Goal: Information Seeking & Learning: Check status

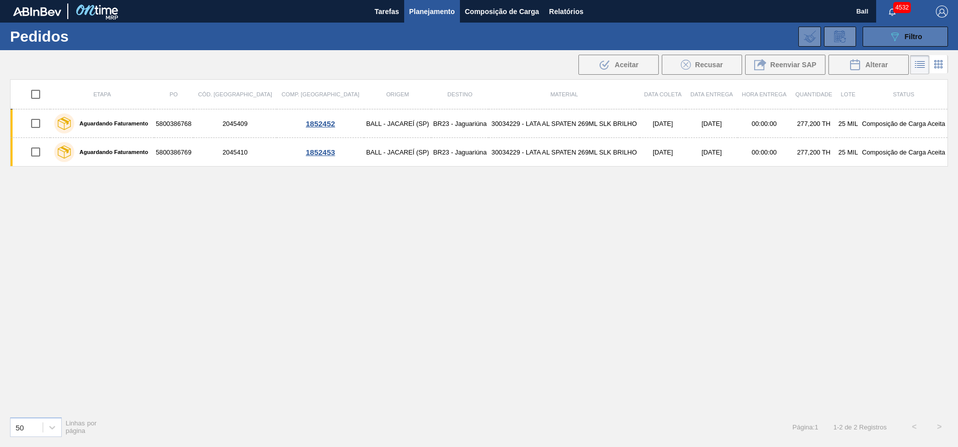
click at [884, 34] on button "089F7B8B-B2A5-4AFE-B5C0-19BA573D28AC Filtro" at bounding box center [905, 37] width 85 height 20
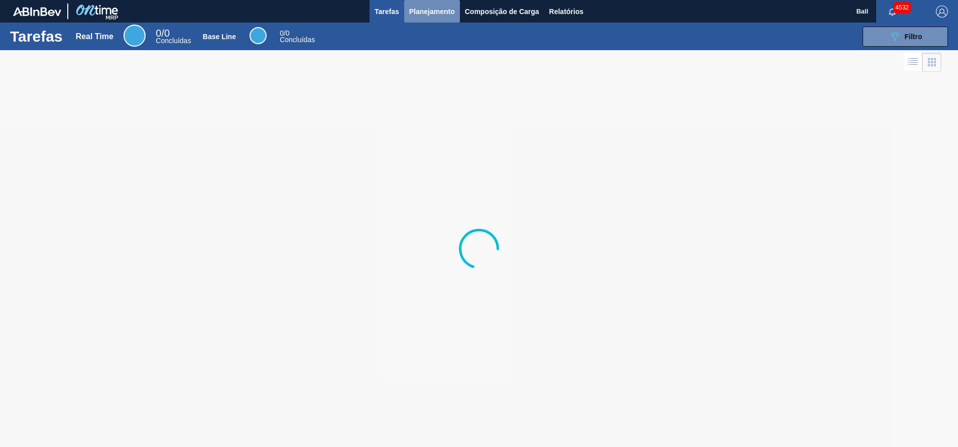
click at [415, 8] on span "Planejamento" at bounding box center [432, 12] width 46 height 12
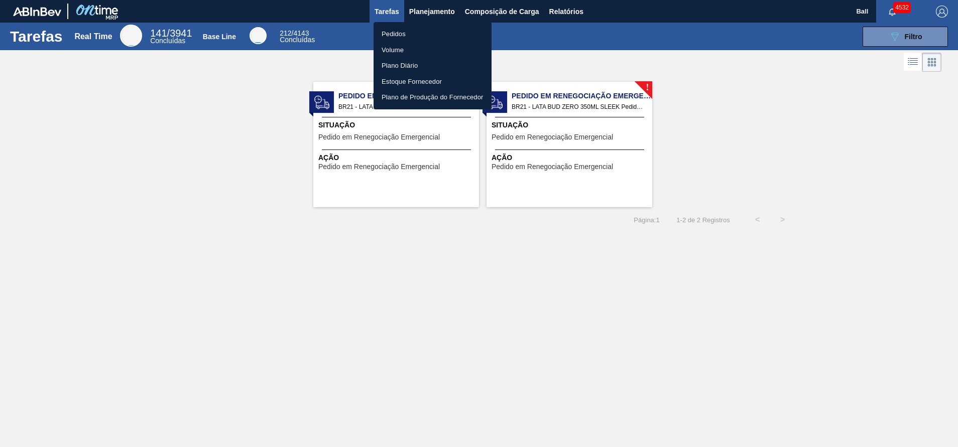
click at [436, 9] on div at bounding box center [479, 223] width 958 height 447
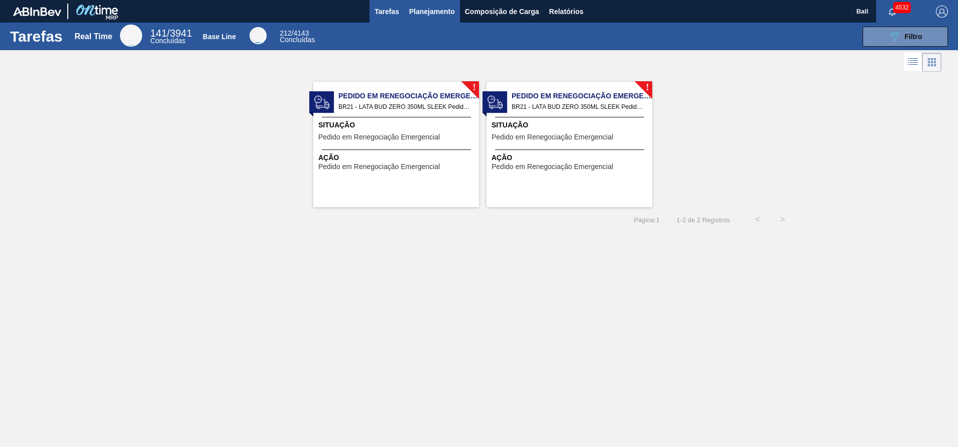
click at [429, 2] on button "Planejamento" at bounding box center [432, 11] width 56 height 23
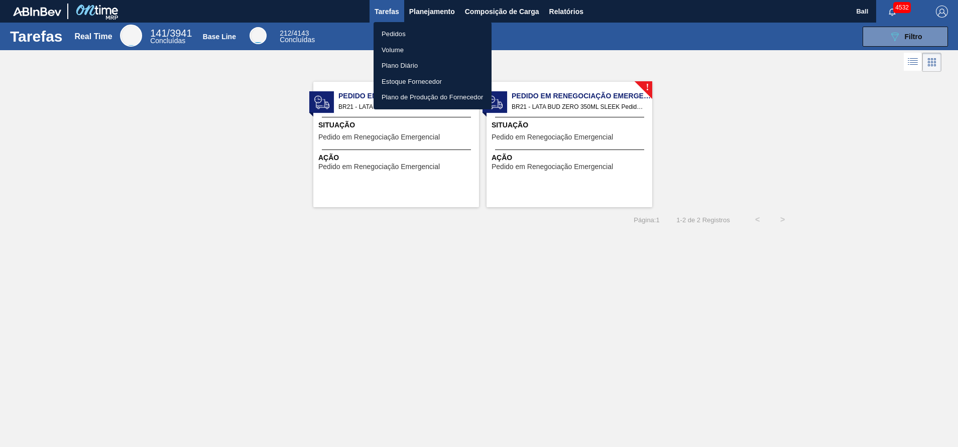
click at [421, 26] on ul "Pedidos Volume Plano Diário Estoque Fornecedor Plano de Produção do Fornecedor" at bounding box center [433, 65] width 118 height 87
click at [402, 33] on li "Pedidos" at bounding box center [433, 34] width 118 height 16
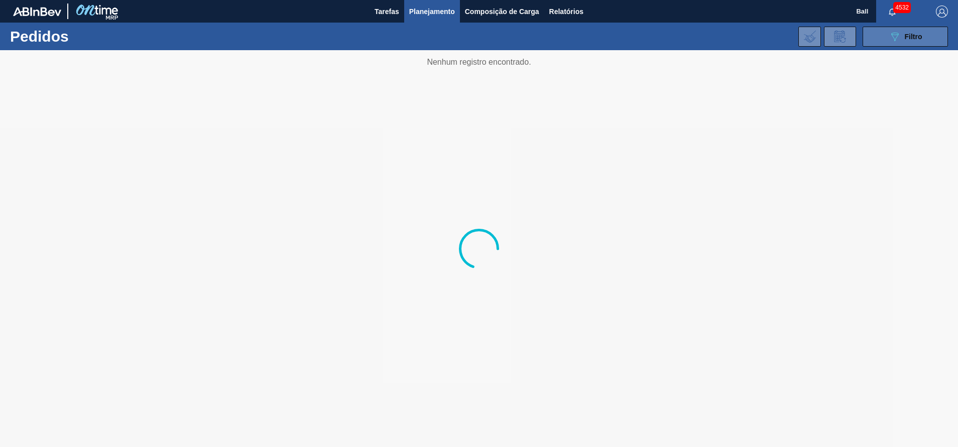
click at [908, 38] on span "Filtro" at bounding box center [914, 37] width 18 height 8
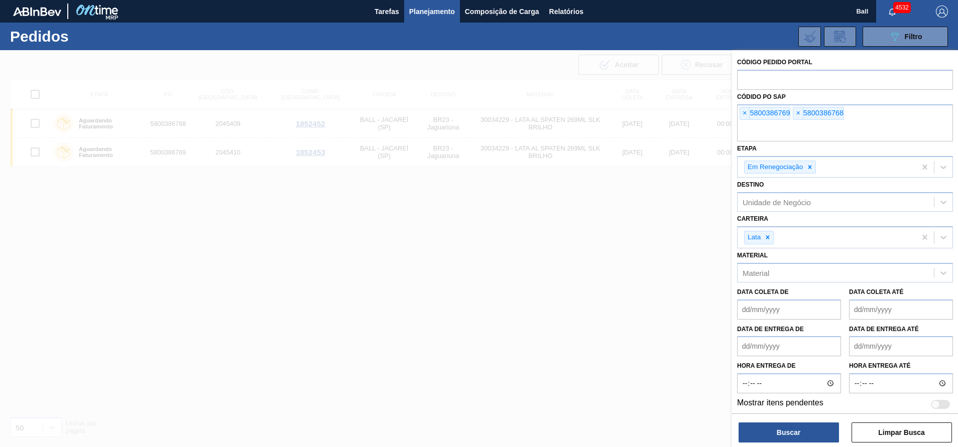
click at [746, 116] on span "×" at bounding box center [745, 113] width 10 height 12
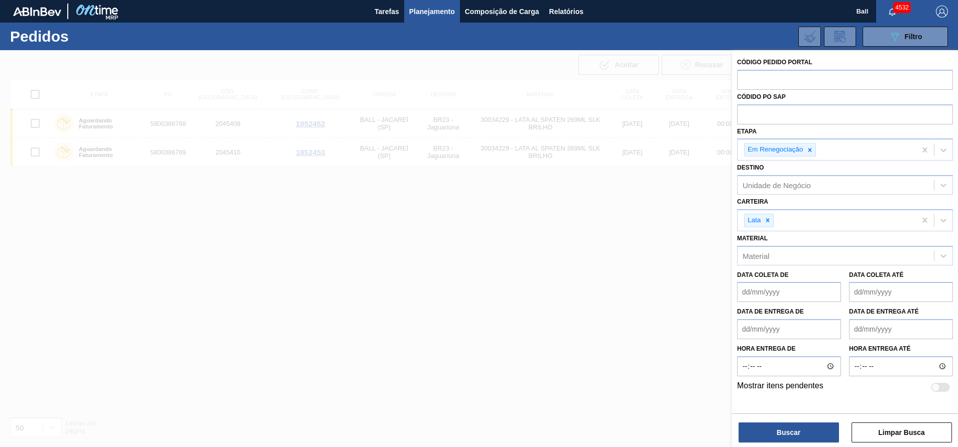
paste input "5800384600"
type input "5800384600"
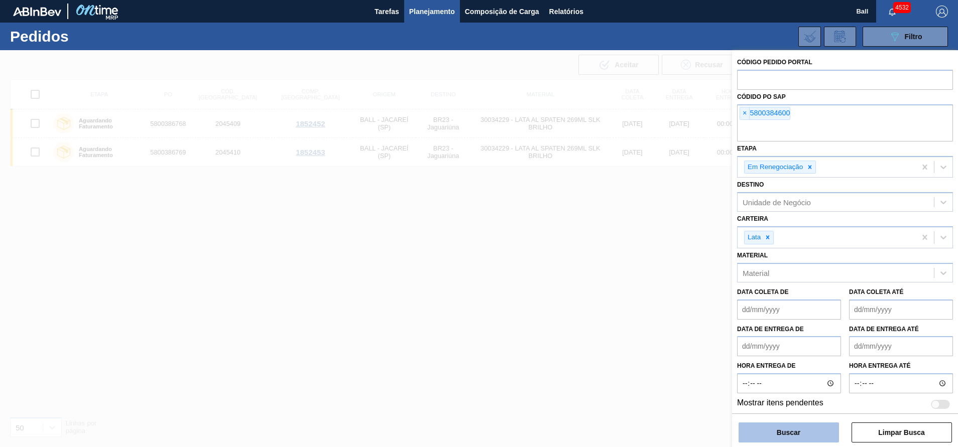
click at [805, 435] on button "Buscar" at bounding box center [789, 433] width 100 height 20
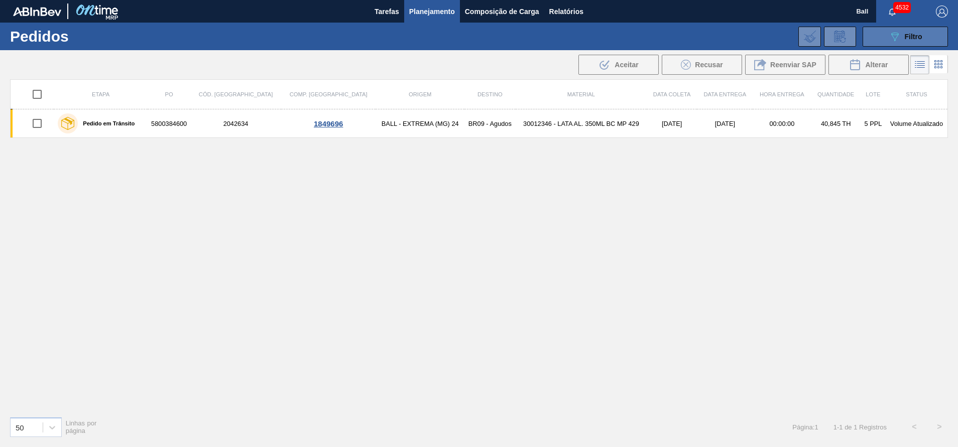
click at [894, 45] on button "089F7B8B-B2A5-4AFE-B5C0-19BA573D28AC Filtro" at bounding box center [905, 37] width 85 height 20
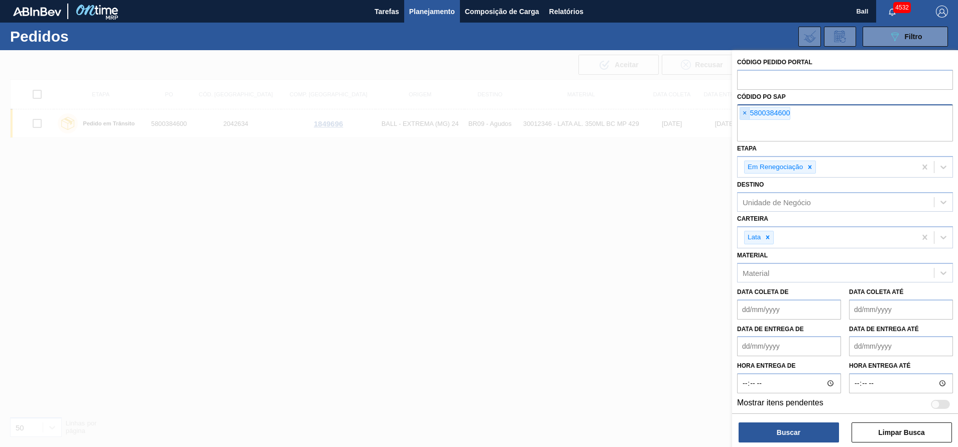
click at [743, 113] on span "×" at bounding box center [745, 113] width 10 height 12
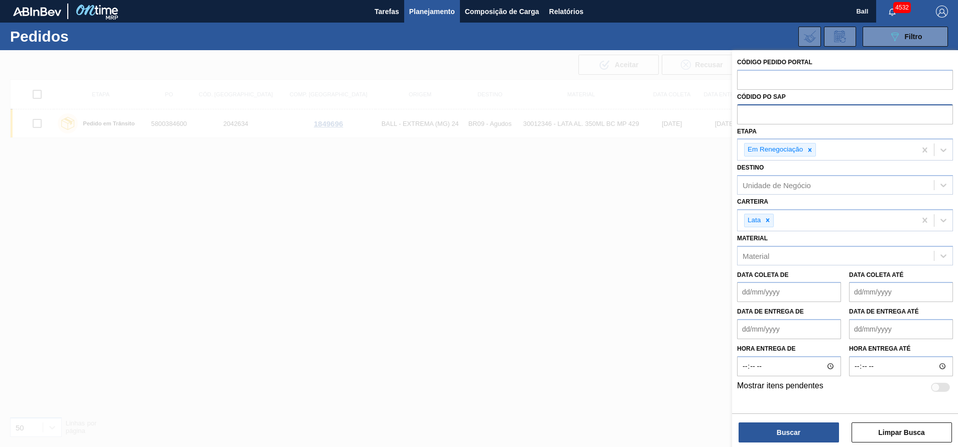
paste input "5800389685"
type input "5800389685"
click at [757, 424] on button "Buscar" at bounding box center [789, 433] width 100 height 20
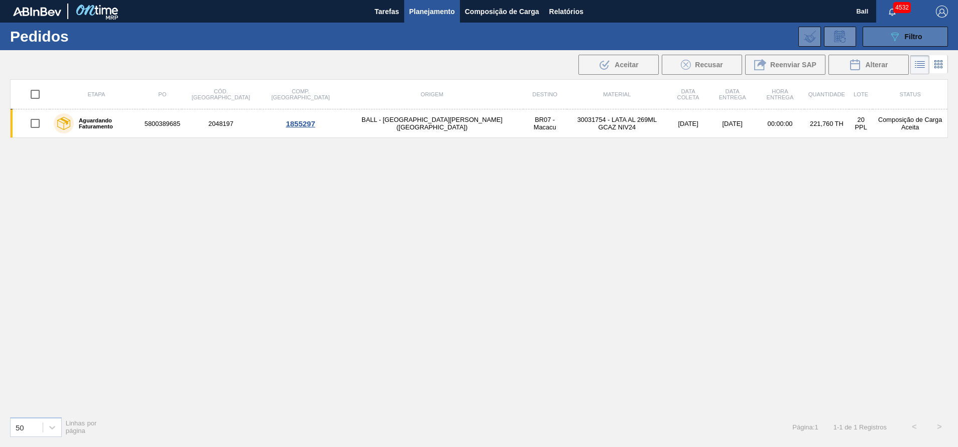
click at [899, 41] on icon "089F7B8B-B2A5-4AFE-B5C0-19BA573D28AC" at bounding box center [895, 37] width 12 height 12
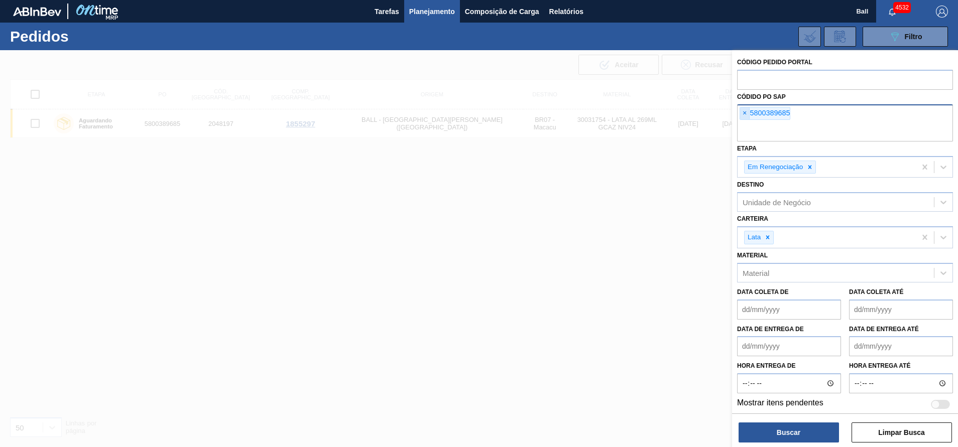
click at [744, 112] on span "×" at bounding box center [745, 113] width 10 height 12
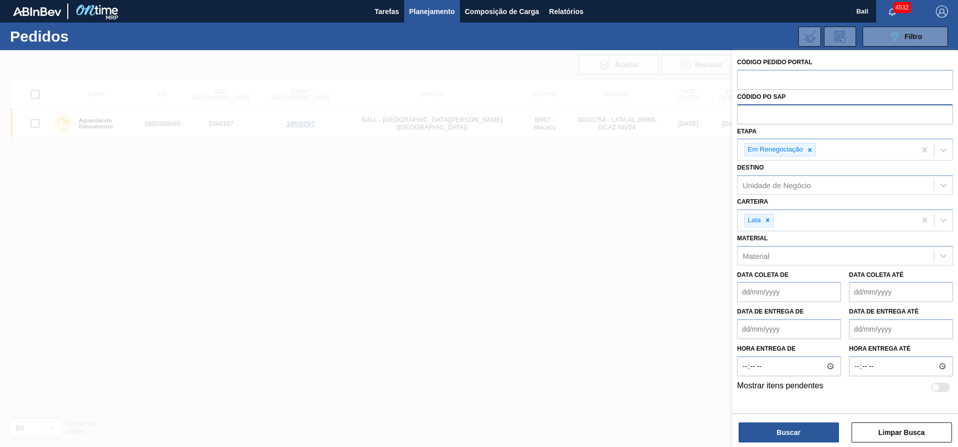
paste input "5800373590"
type input "5800373590"
click at [780, 432] on button "Buscar" at bounding box center [789, 433] width 100 height 20
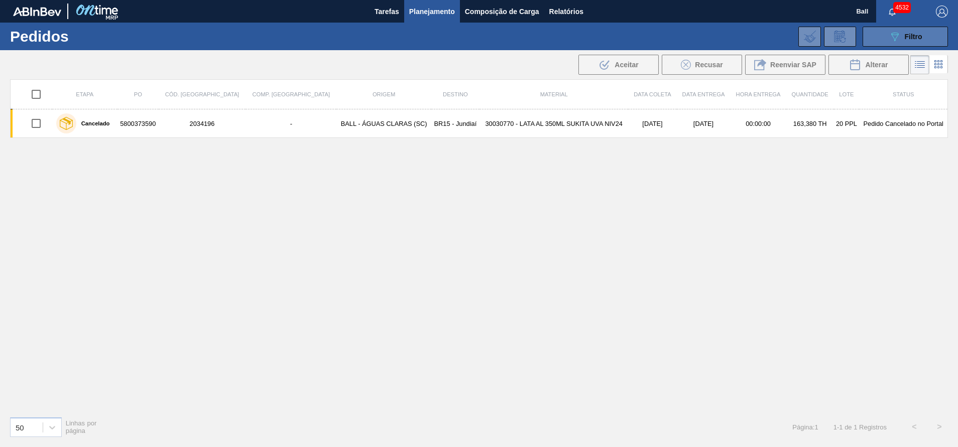
click at [897, 34] on icon "089F7B8B-B2A5-4AFE-B5C0-19BA573D28AC" at bounding box center [895, 37] width 12 height 12
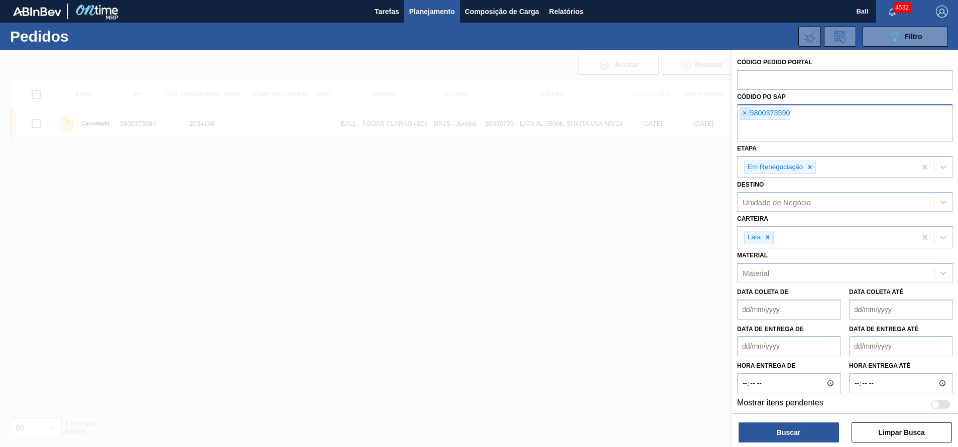
click at [747, 111] on span "×" at bounding box center [745, 113] width 10 height 12
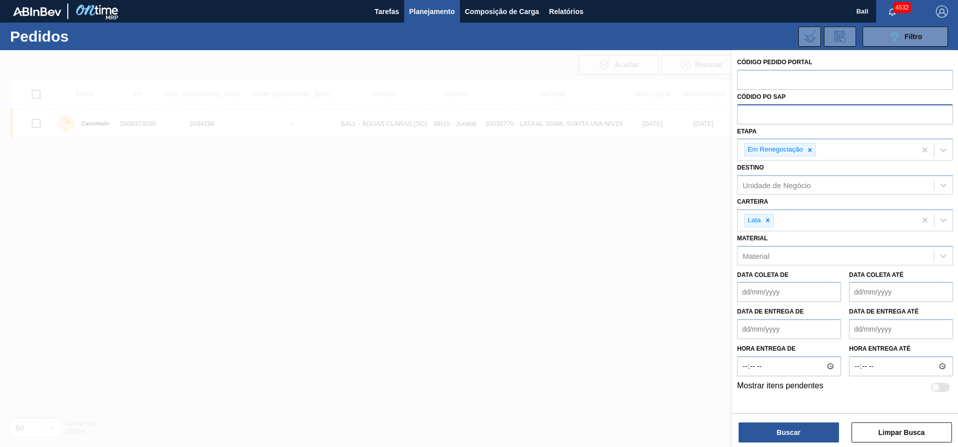
paste input "5800385773"
type input "5800385773"
click at [791, 424] on button "Buscar" at bounding box center [789, 433] width 100 height 20
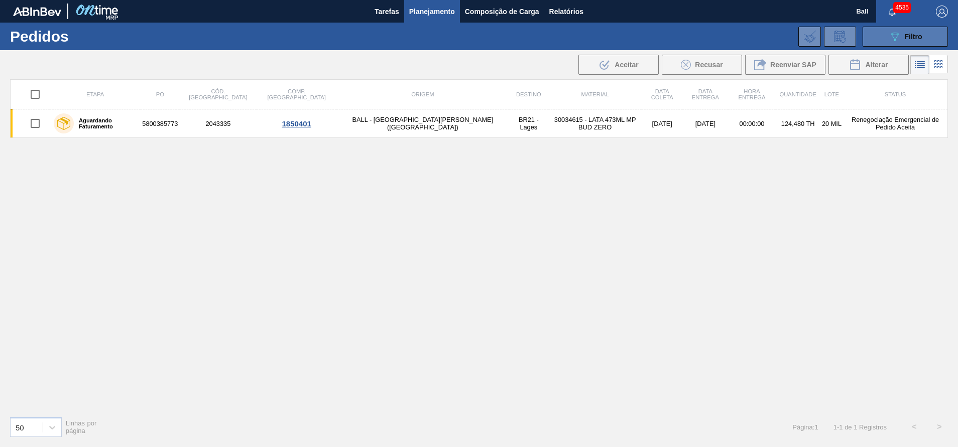
click at [913, 41] on div "089F7B8B-B2A5-4AFE-B5C0-19BA573D28AC Filtro" at bounding box center [906, 37] width 34 height 12
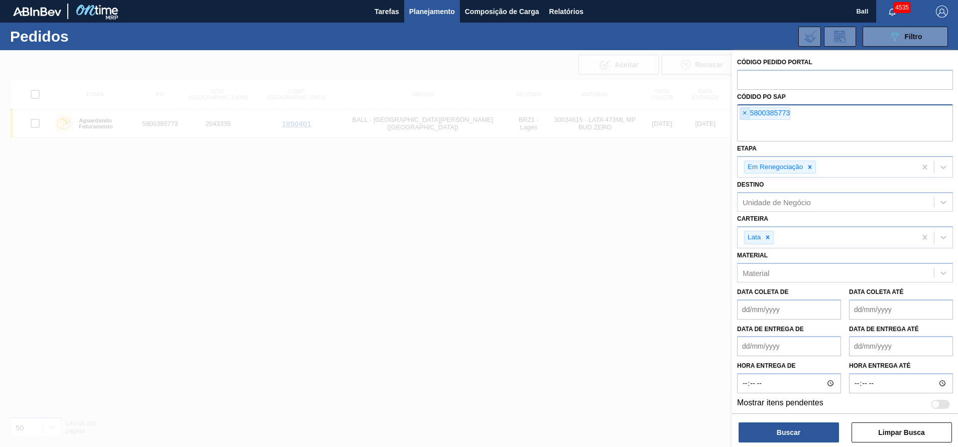
click at [747, 110] on span "×" at bounding box center [745, 113] width 10 height 12
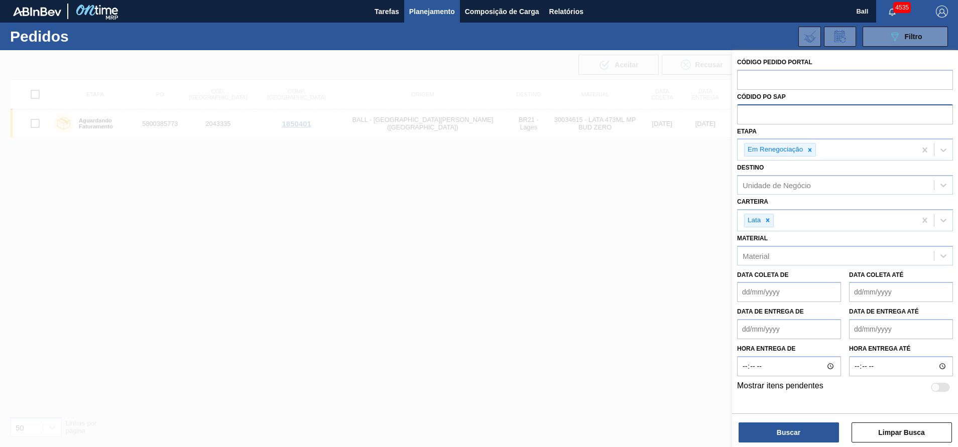
paste input "5800379815"
type input "5800379815"
click at [803, 424] on button "Buscar" at bounding box center [789, 433] width 100 height 20
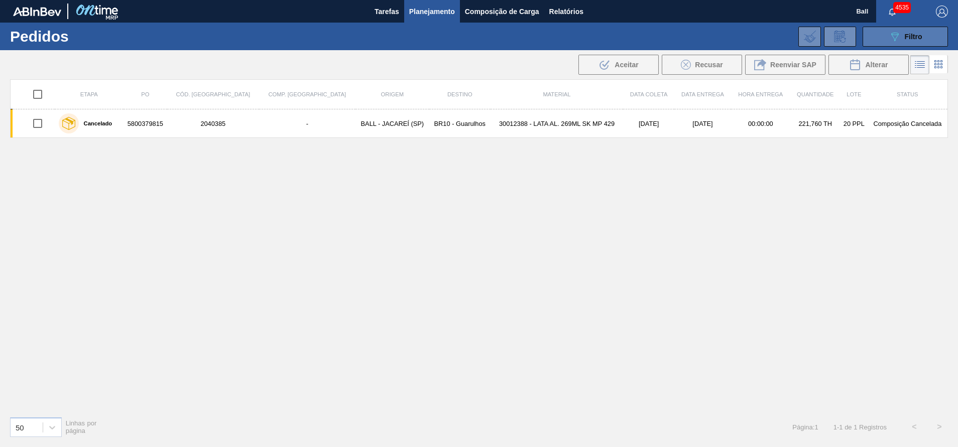
click at [893, 33] on icon at bounding box center [895, 37] width 8 height 9
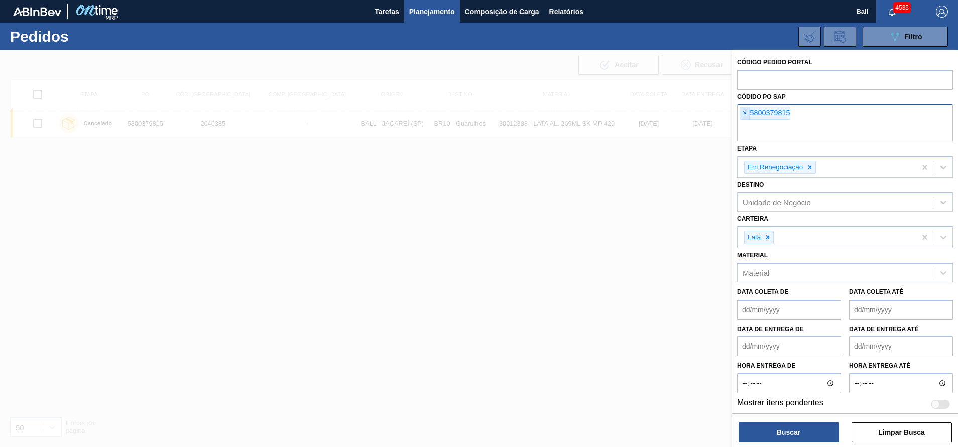
click at [748, 111] on span "×" at bounding box center [745, 113] width 10 height 12
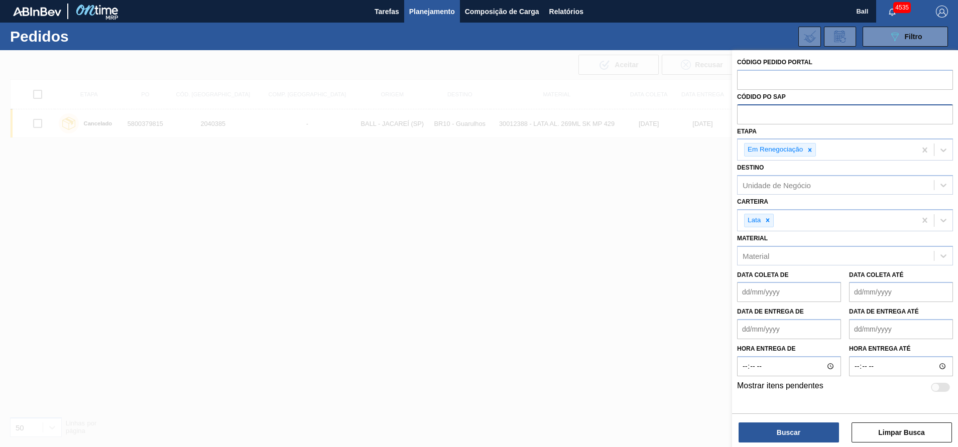
paste input "5800384600"
type input "5800384600"
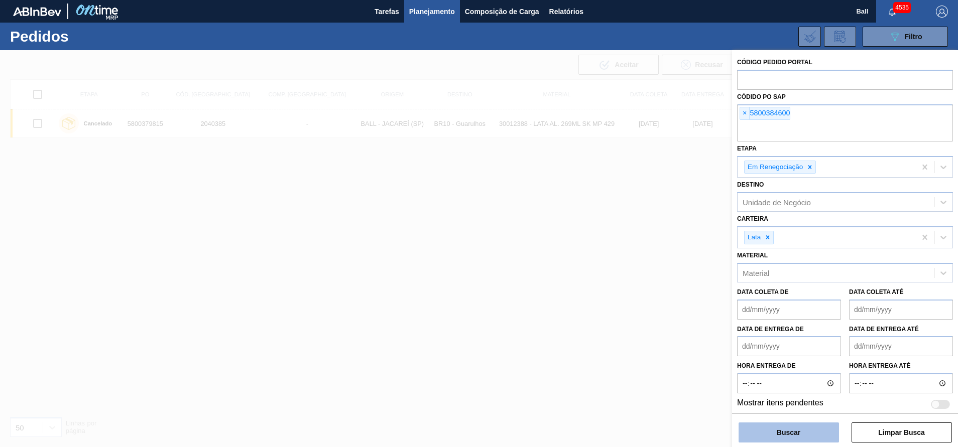
click at [786, 435] on button "Buscar" at bounding box center [789, 433] width 100 height 20
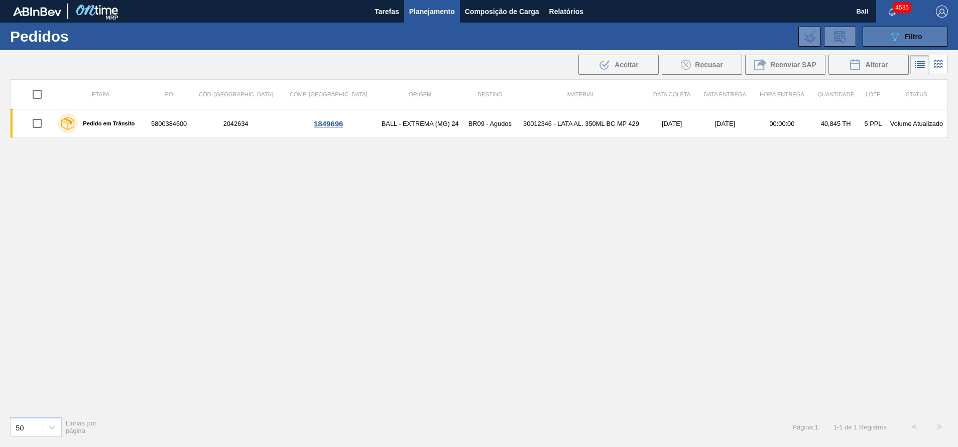
click at [913, 33] on span "Filtro" at bounding box center [914, 37] width 18 height 8
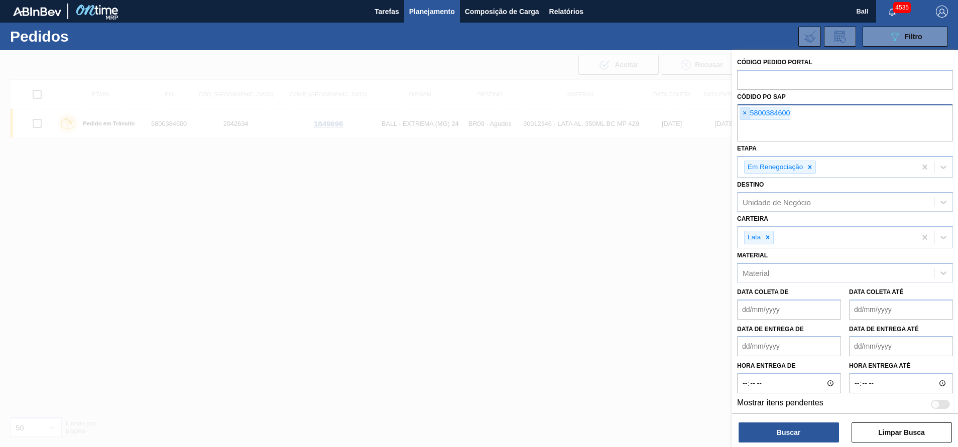
click at [746, 114] on span "×" at bounding box center [745, 113] width 10 height 12
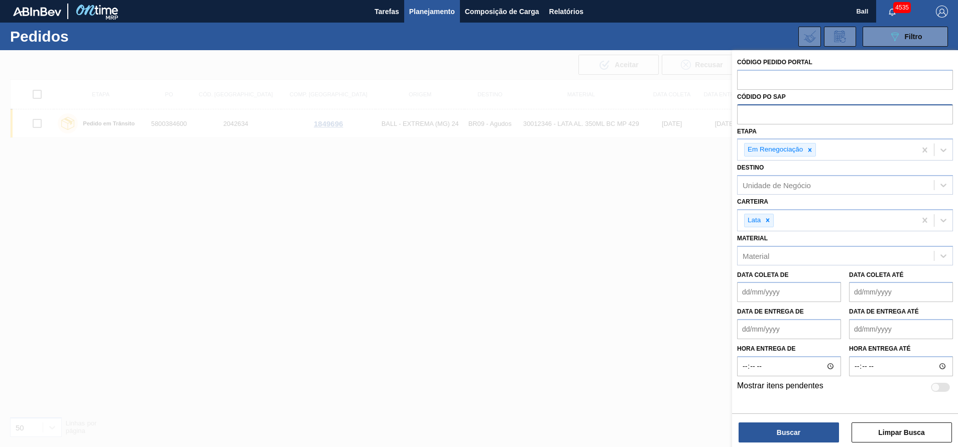
paste input "5800389505"
type input "5800389505"
click at [784, 432] on button "Buscar" at bounding box center [789, 433] width 100 height 20
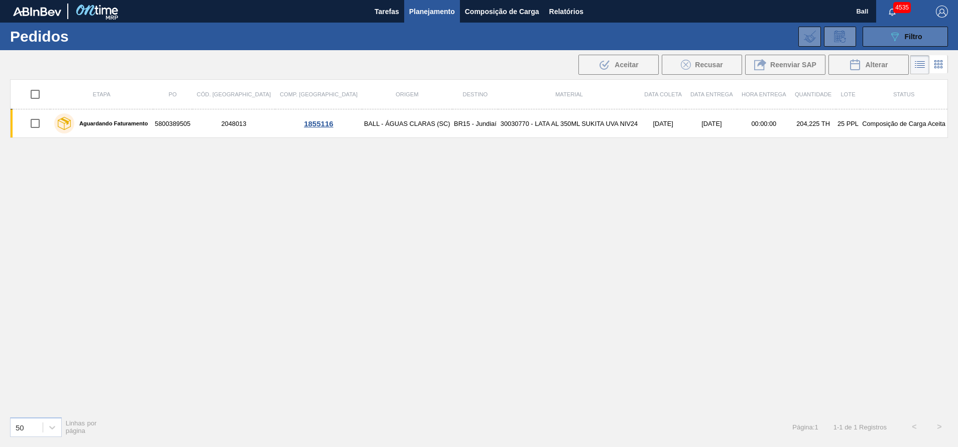
click at [899, 35] on icon "089F7B8B-B2A5-4AFE-B5C0-19BA573D28AC" at bounding box center [895, 37] width 12 height 12
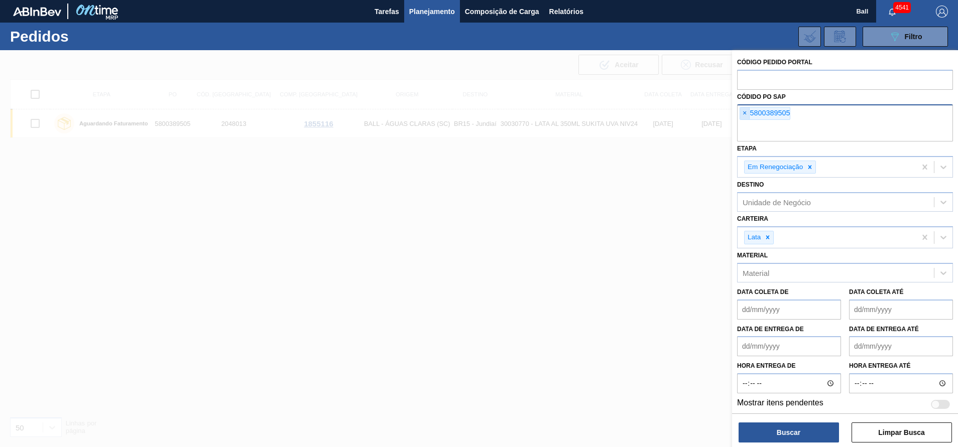
click at [740, 113] on span "×" at bounding box center [745, 113] width 10 height 12
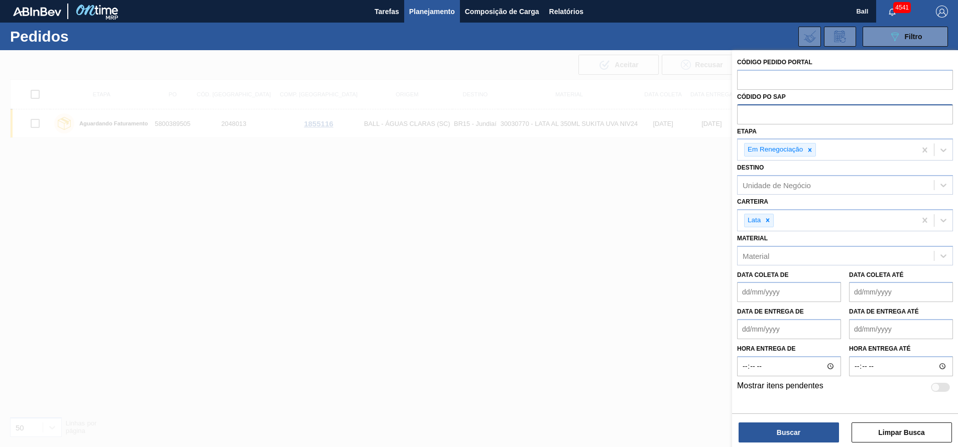
paste input "5800384600"
type input "5800384600"
click at [788, 425] on button "Buscar" at bounding box center [789, 433] width 100 height 20
